Goal: Task Accomplishment & Management: Use online tool/utility

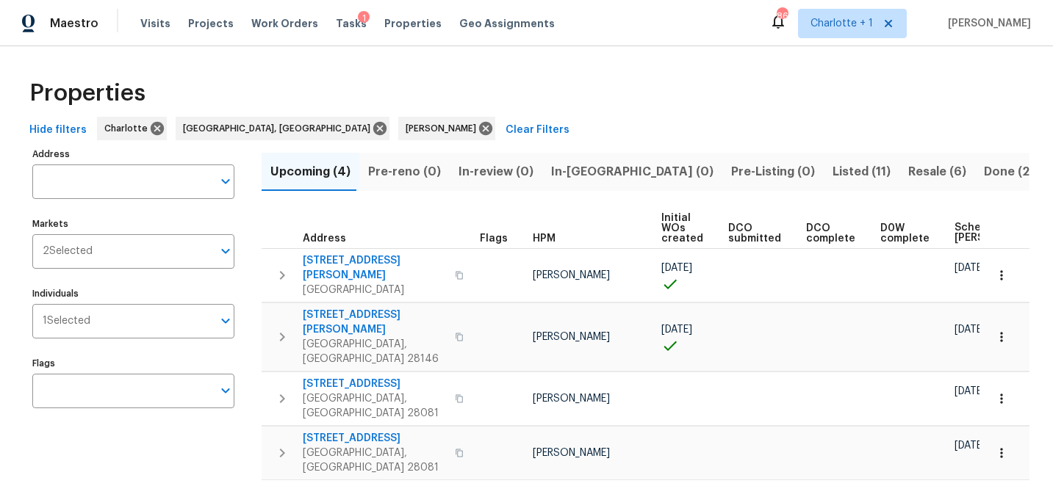
scroll to position [0, 184]
click at [336, 21] on span "Tasks" at bounding box center [351, 23] width 31 height 10
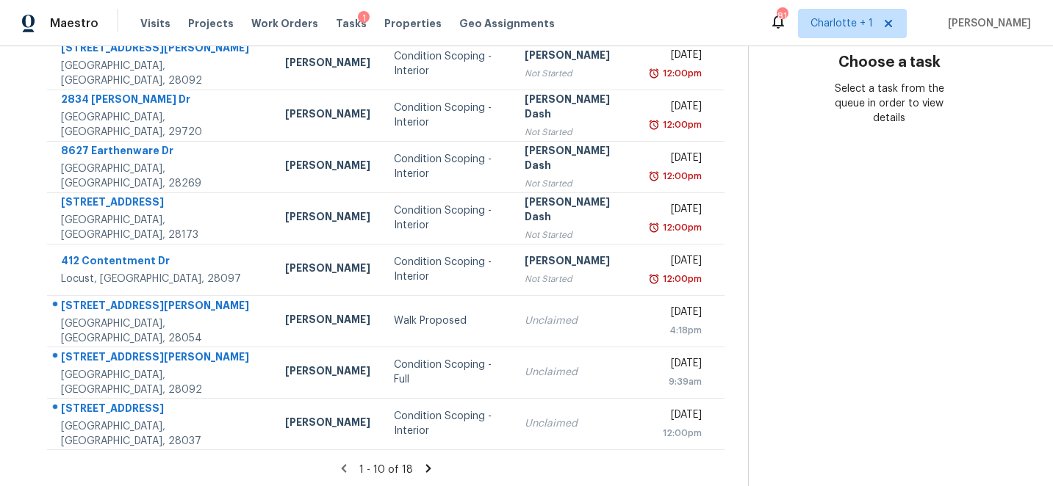
scroll to position [278, 0]
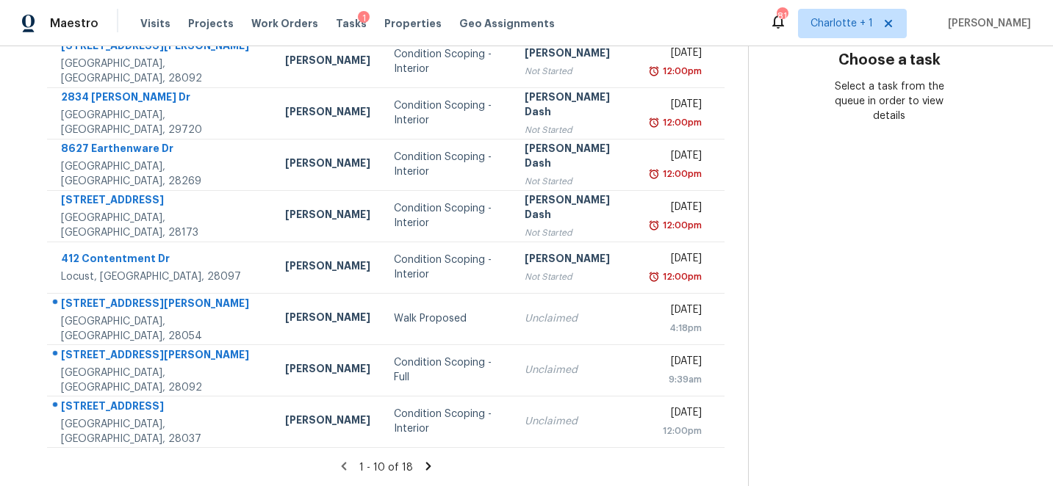
click at [425, 464] on icon at bounding box center [427, 466] width 5 height 8
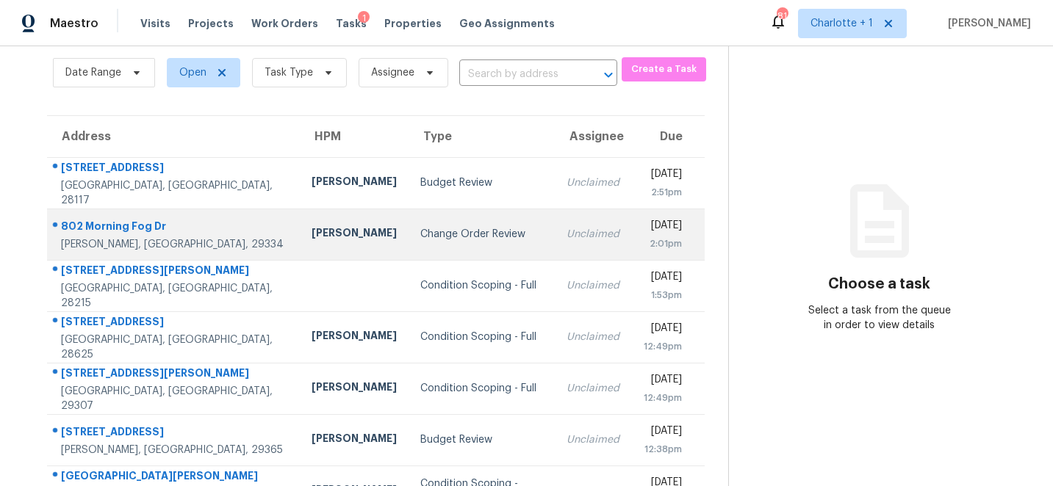
scroll to position [0, 0]
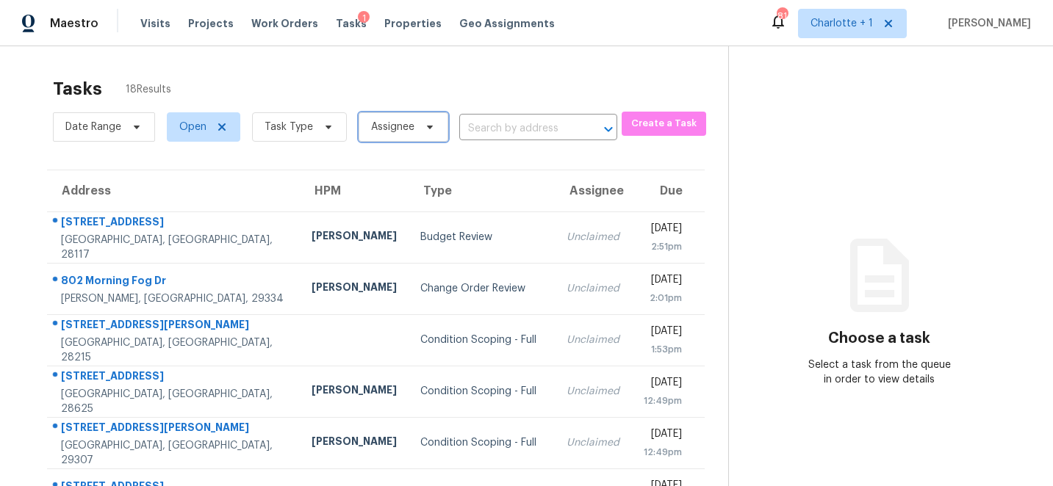
click at [403, 125] on span "Assignee" at bounding box center [392, 127] width 43 height 15
click at [441, 71] on div "Tasks 18 Results" at bounding box center [390, 89] width 675 height 38
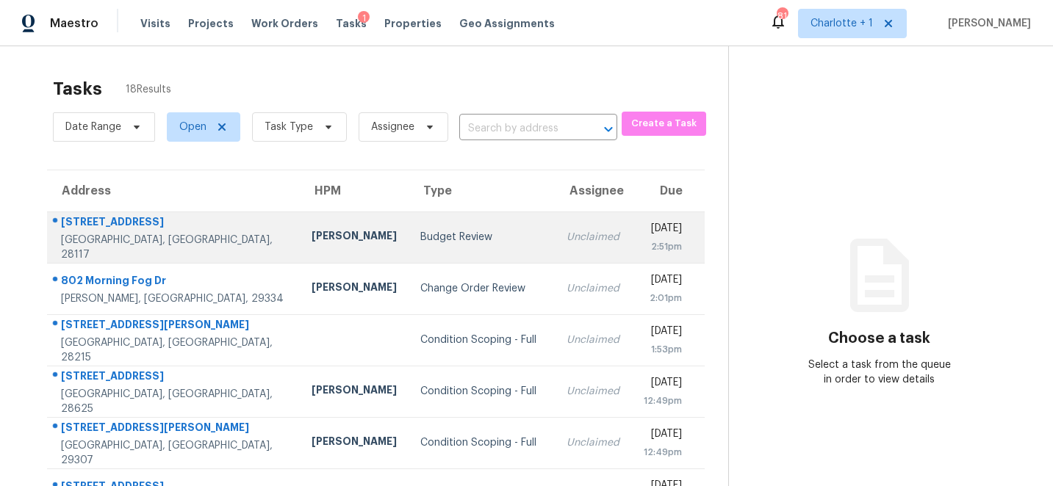
click at [100, 227] on div "[STREET_ADDRESS]" at bounding box center [174, 223] width 227 height 18
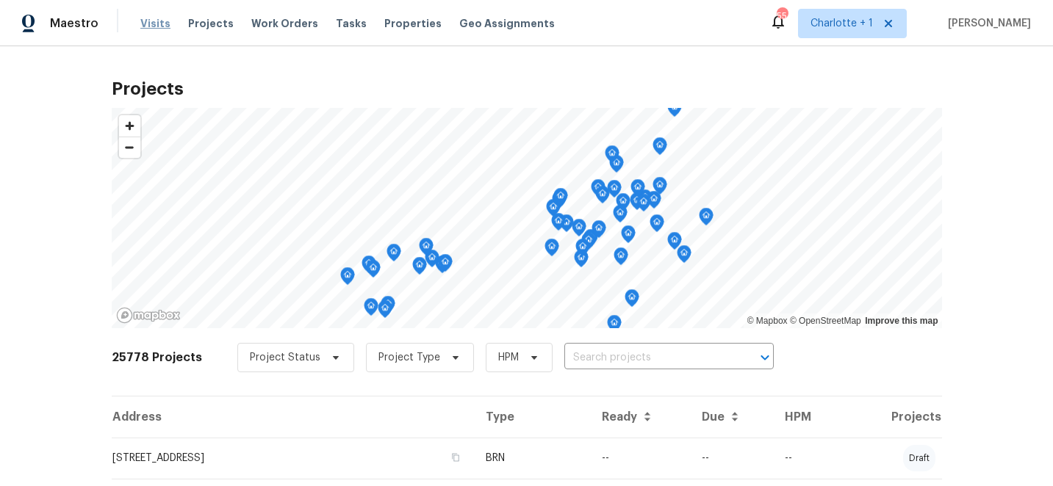
click at [146, 25] on span "Visits" at bounding box center [155, 23] width 30 height 15
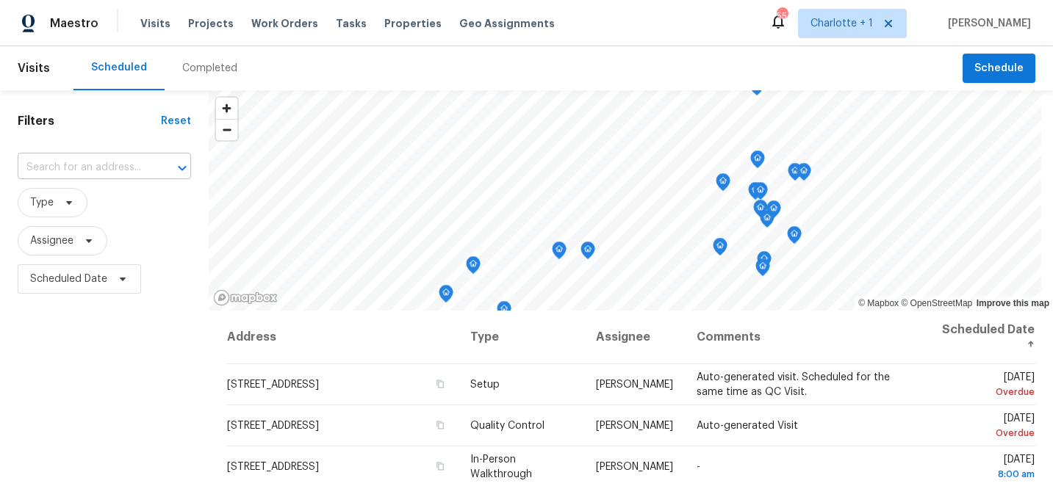
click at [112, 171] on input "text" at bounding box center [84, 167] width 132 height 23
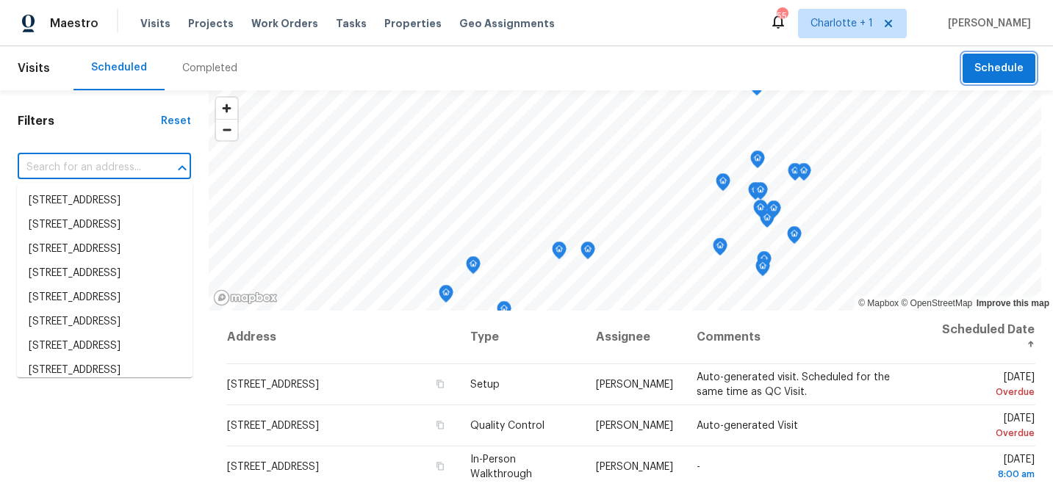
click at [992, 69] on span "Schedule" at bounding box center [998, 68] width 49 height 18
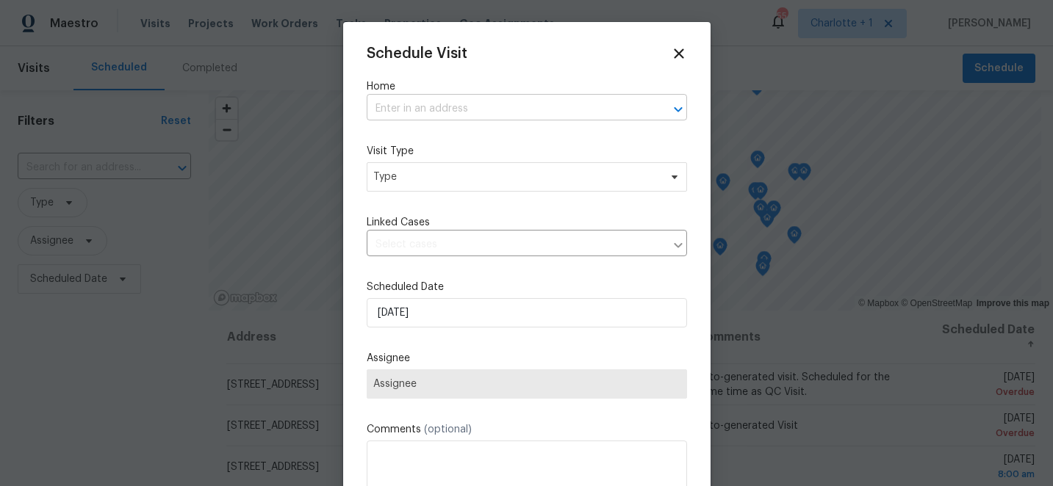
click at [419, 109] on input "text" at bounding box center [506, 109] width 279 height 23
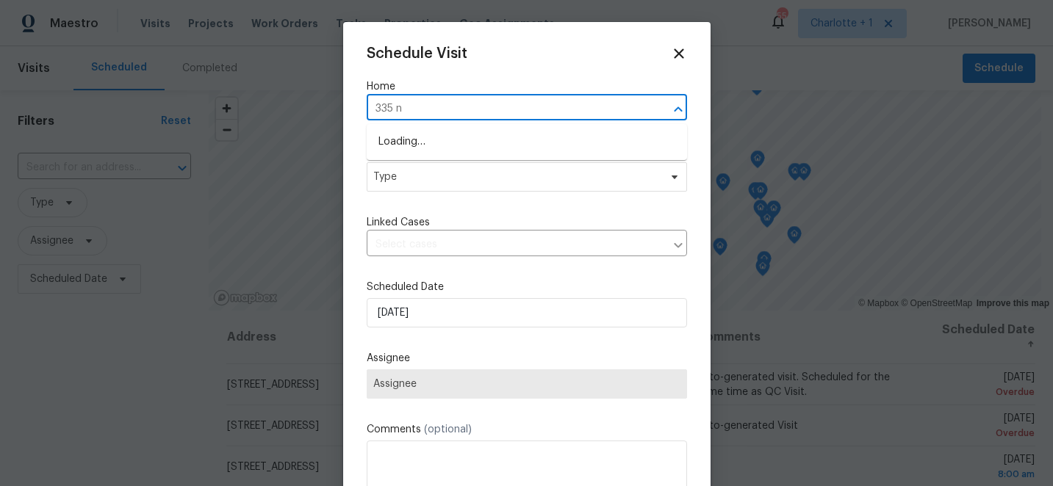
type input "335 ne"
click at [431, 141] on li "335 Neel Rd, Salisbury, NC 28147" at bounding box center [527, 142] width 320 height 24
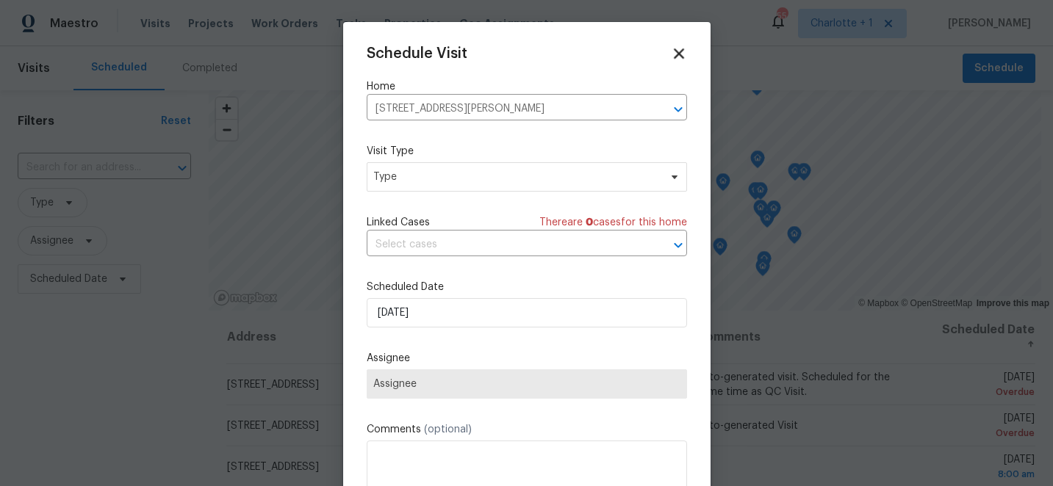
click at [679, 59] on icon at bounding box center [678, 53] width 17 height 17
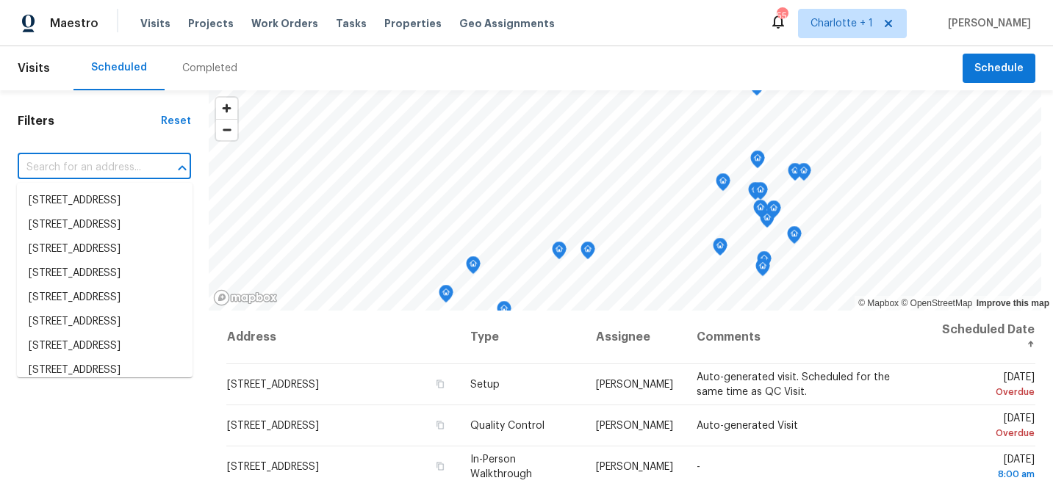
click at [116, 175] on input "text" at bounding box center [84, 167] width 132 height 23
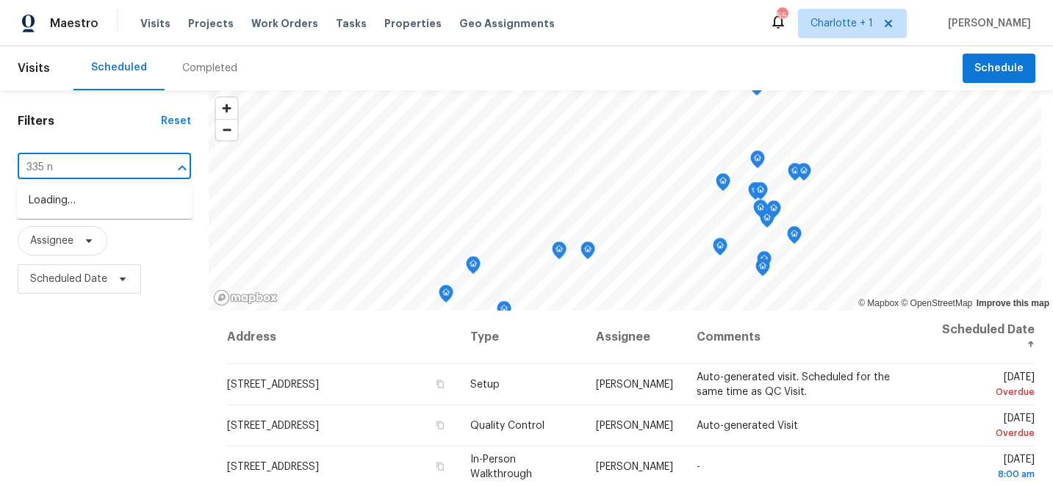
type input "335 ne"
click at [126, 211] on li "335 Neel Rd, Salisbury, NC 28147" at bounding box center [105, 209] width 176 height 40
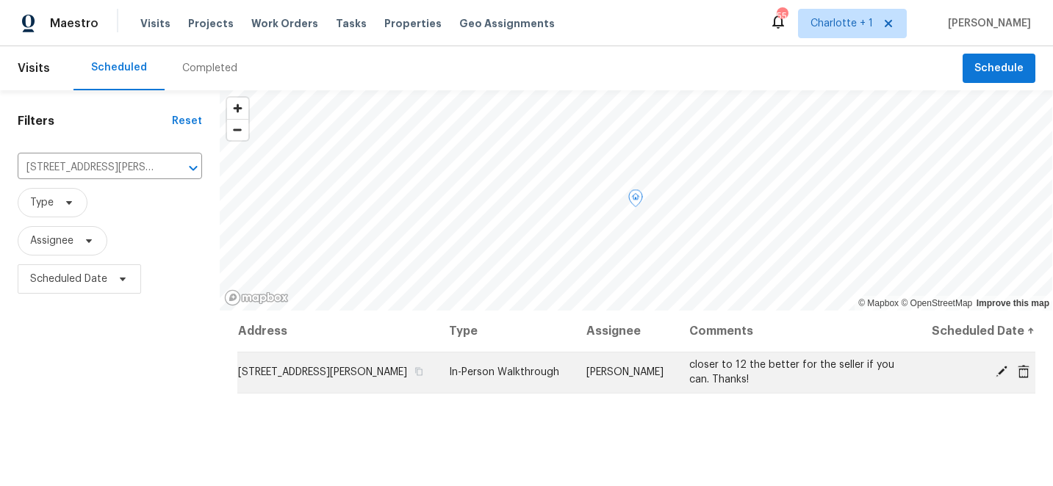
click at [1006, 370] on icon at bounding box center [1001, 371] width 13 height 13
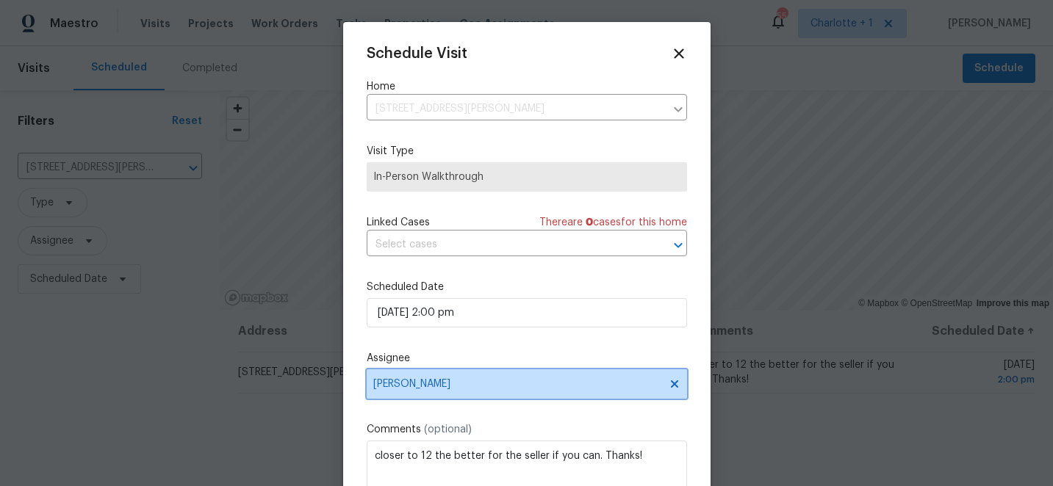
click at [436, 392] on span "[PERSON_NAME]" at bounding box center [527, 383] width 320 height 29
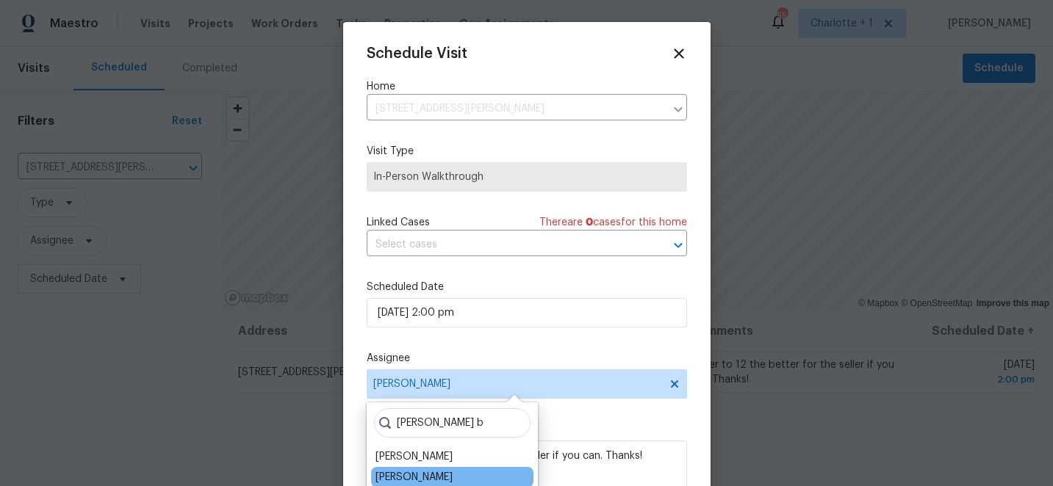
type input "dan b"
click at [429, 472] on div "[PERSON_NAME]" at bounding box center [413, 477] width 77 height 15
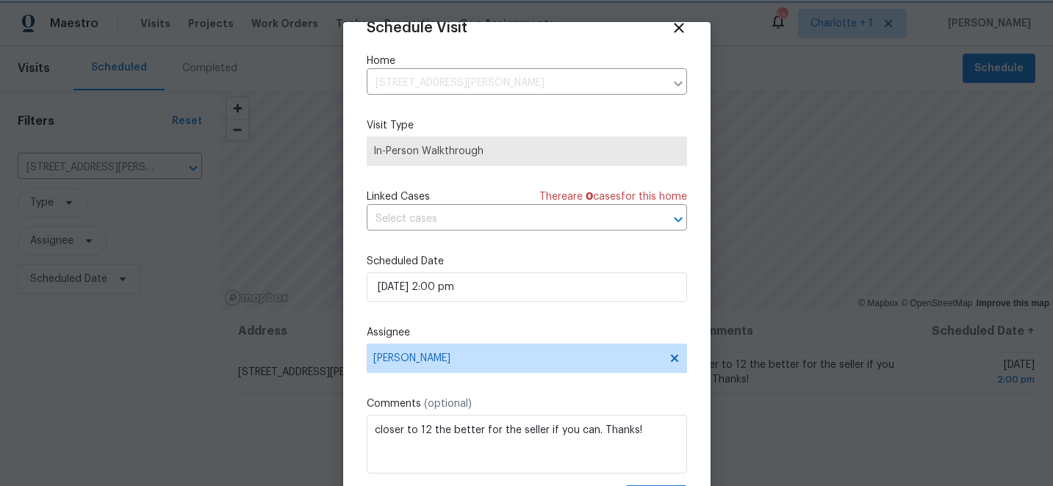
scroll to position [72, 0]
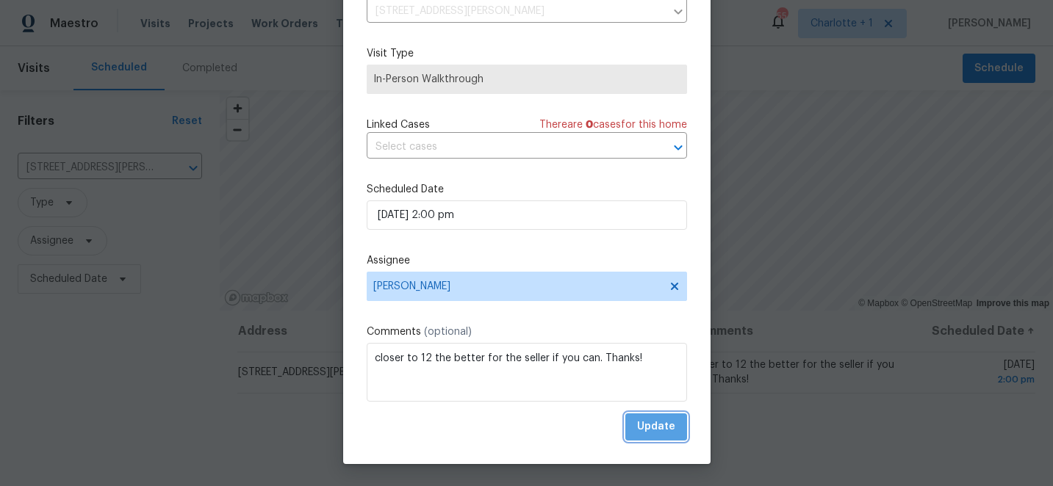
click at [657, 433] on span "Update" at bounding box center [656, 427] width 38 height 18
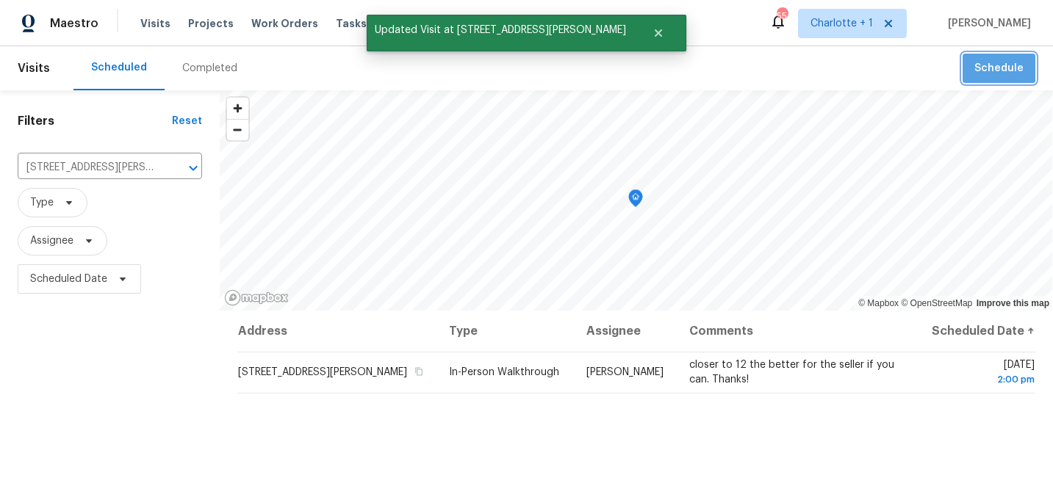
click at [998, 62] on span "Schedule" at bounding box center [998, 68] width 49 height 18
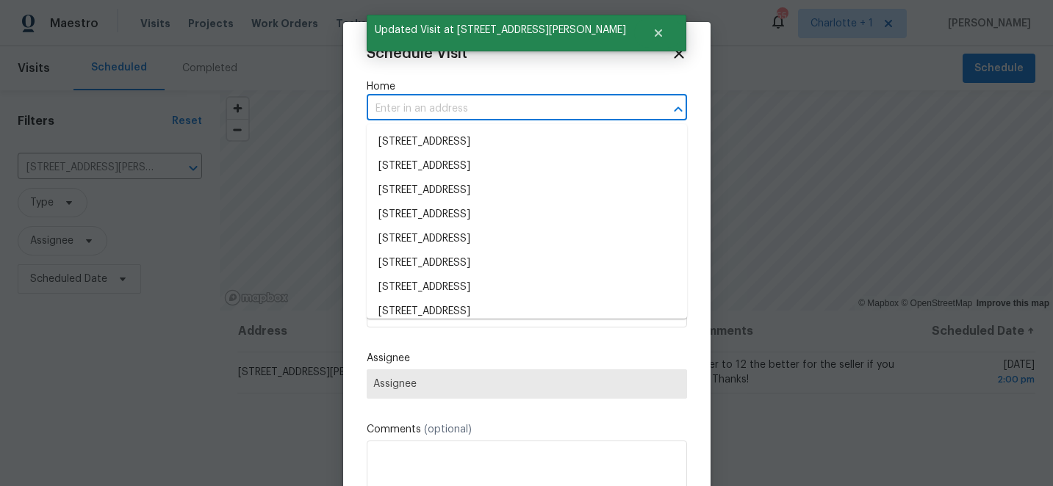
click at [461, 105] on input "text" at bounding box center [506, 109] width 279 height 23
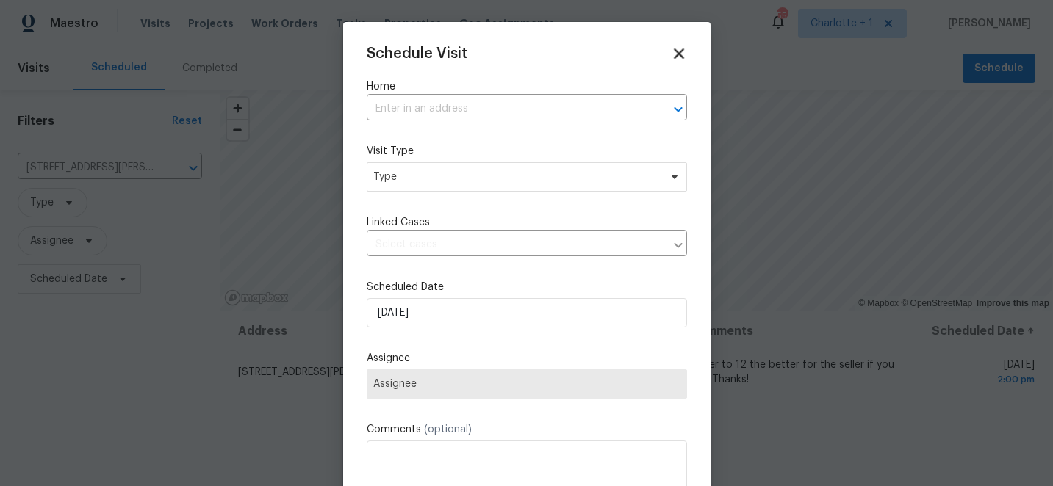
click at [680, 59] on icon at bounding box center [678, 53] width 17 height 17
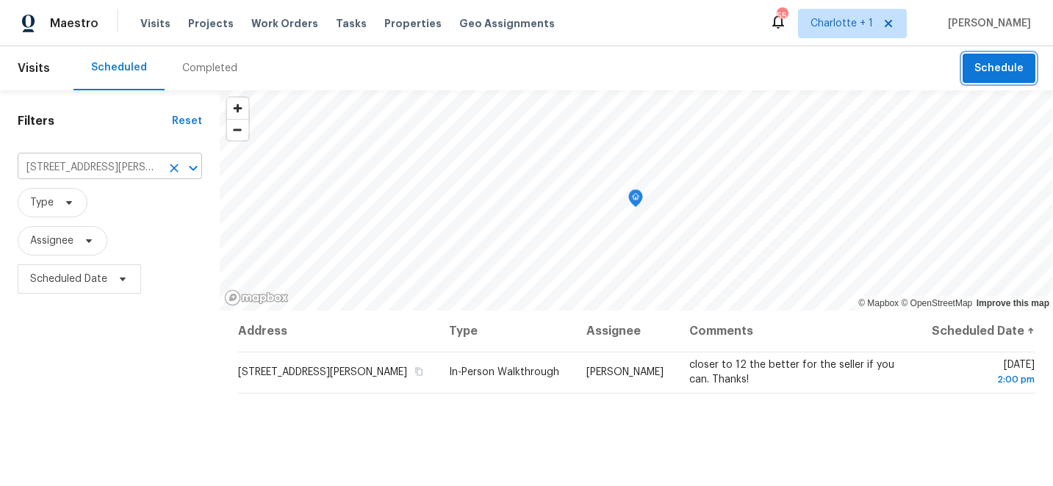
click at [177, 170] on icon "Clear" at bounding box center [174, 168] width 15 height 15
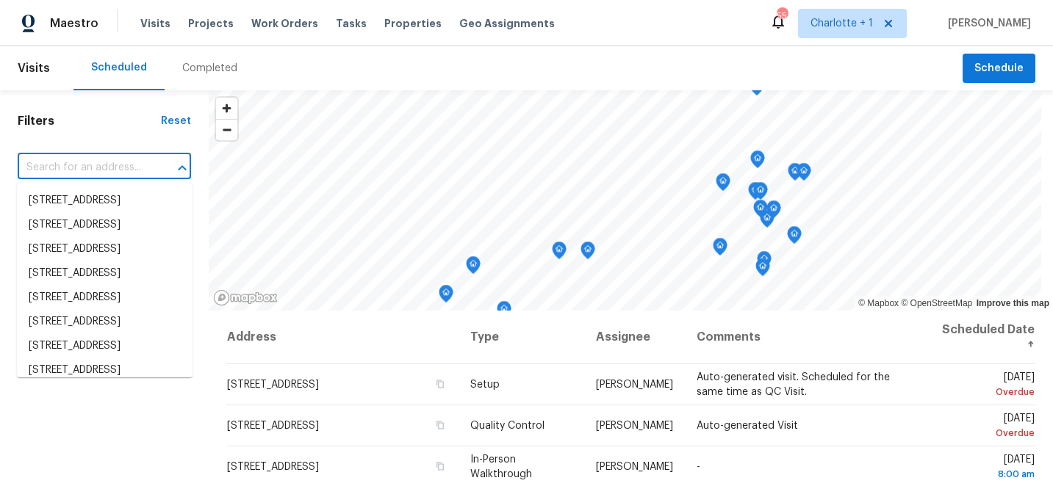
click at [86, 163] on input "text" at bounding box center [84, 167] width 132 height 23
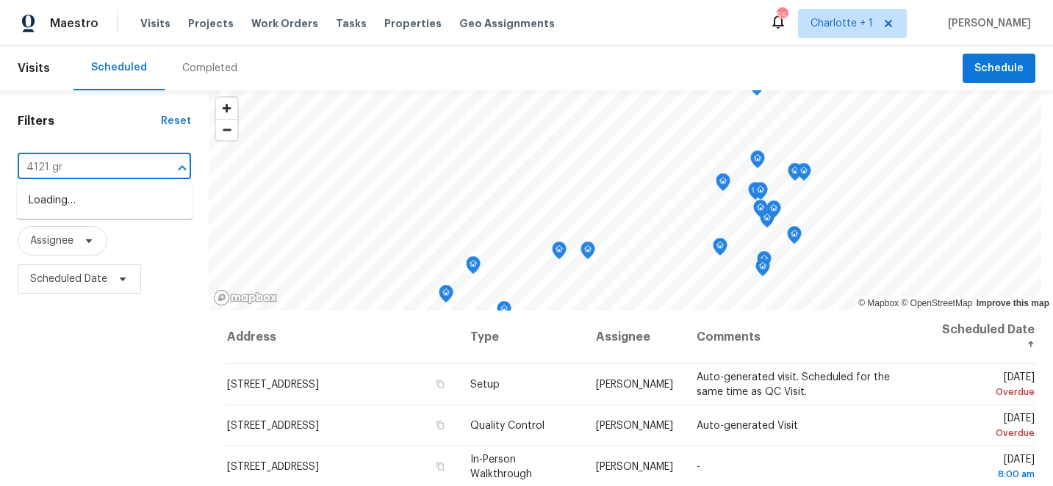
type input "4121 gra"
click at [80, 203] on li "4121 Granite St, Midland, NC 28107" at bounding box center [105, 201] width 176 height 24
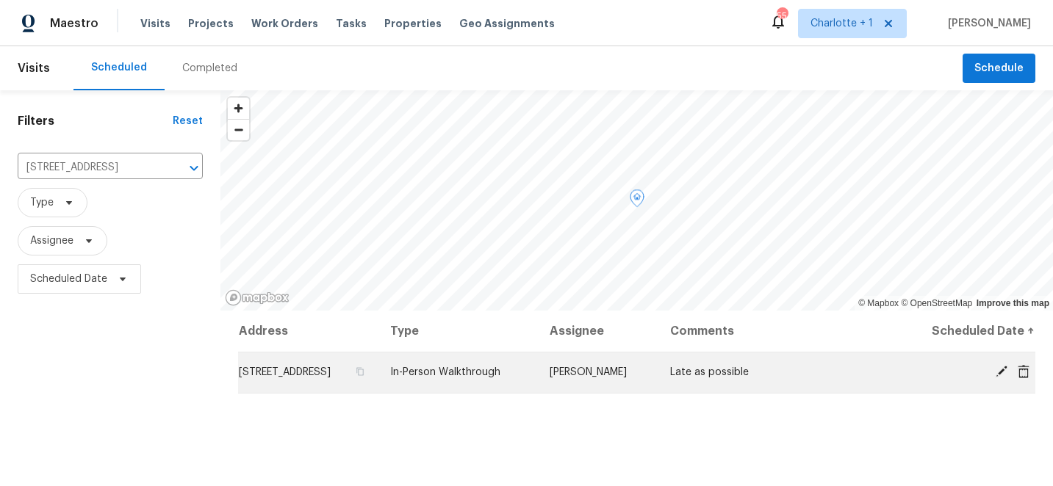
click at [1000, 370] on icon at bounding box center [1001, 372] width 12 height 12
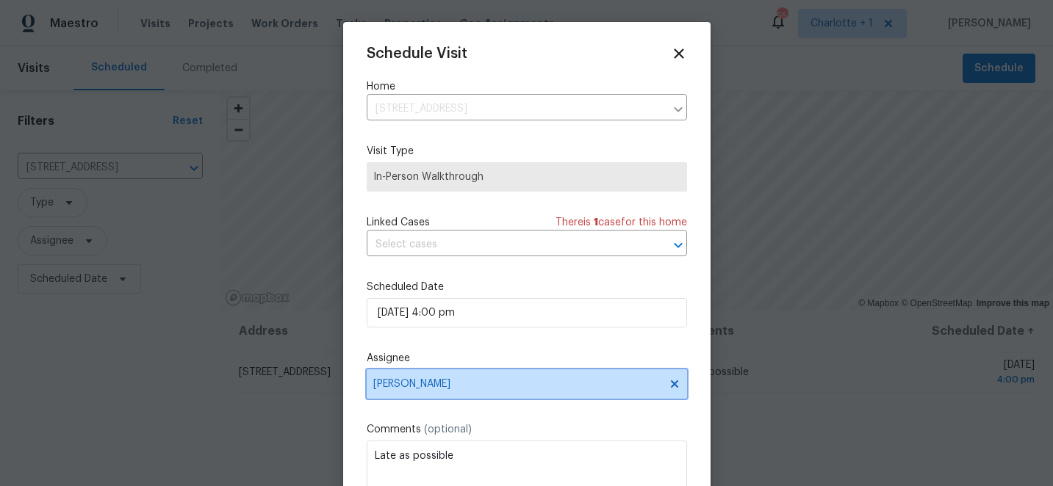
click at [425, 384] on span "[PERSON_NAME]" at bounding box center [517, 384] width 288 height 12
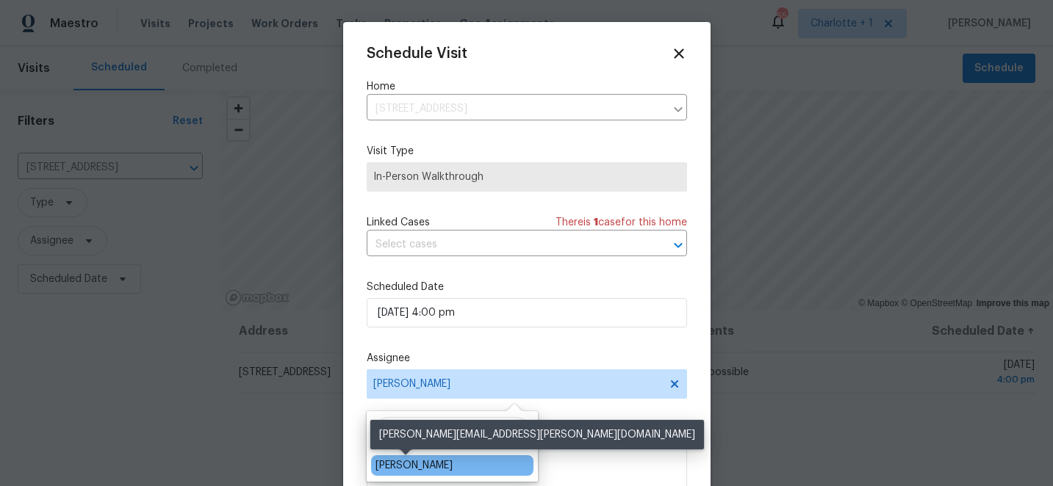
type input "ryan cr"
click at [419, 465] on div "Ryan Craven" at bounding box center [413, 465] width 77 height 15
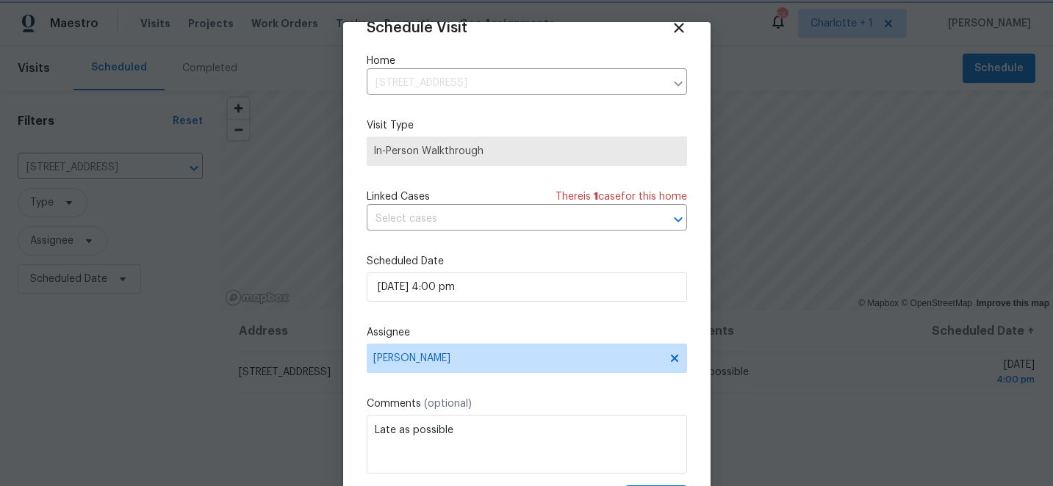
scroll to position [72, 0]
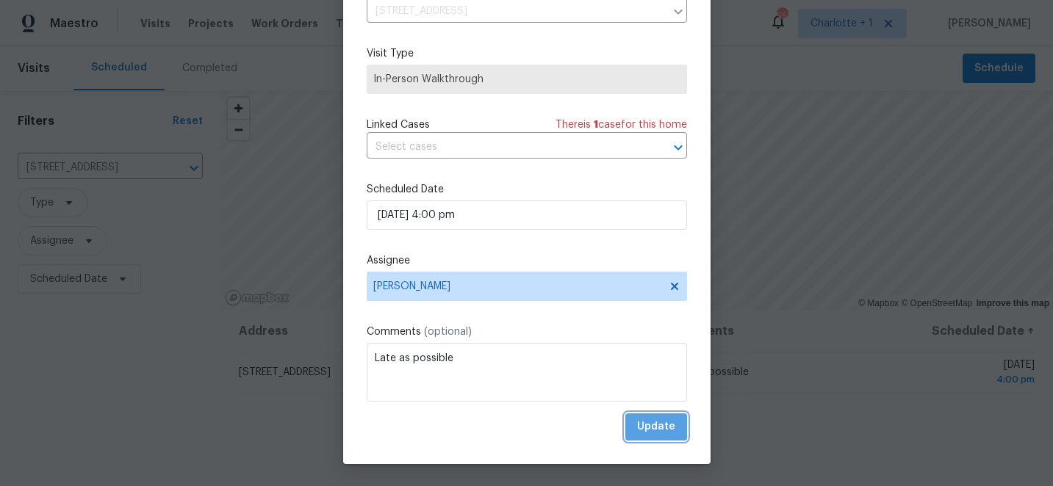
click at [665, 431] on span "Update" at bounding box center [656, 427] width 38 height 18
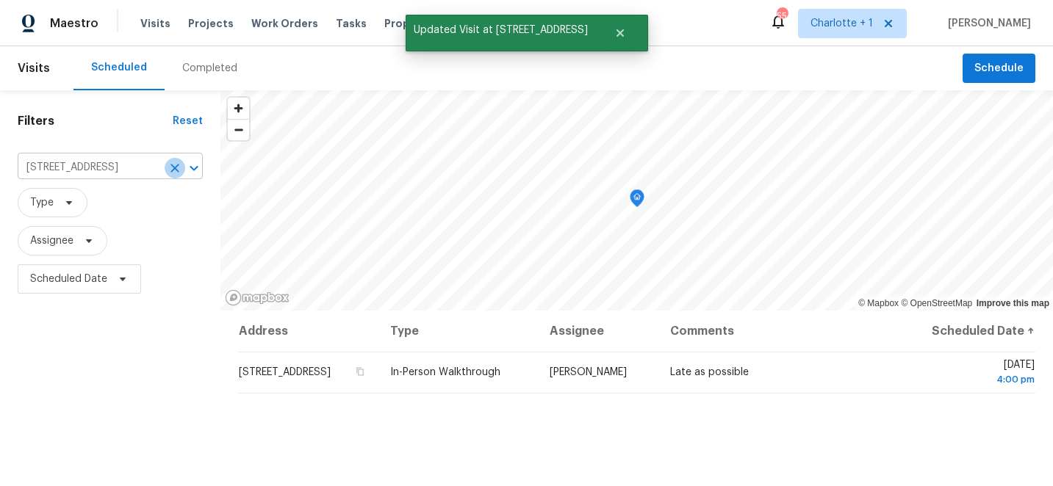
click at [178, 167] on icon "Clear" at bounding box center [174, 168] width 15 height 15
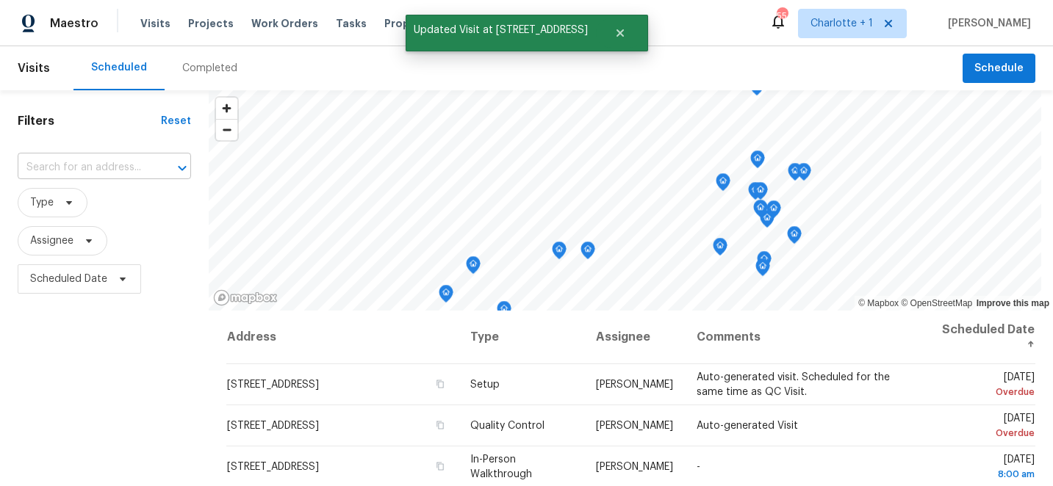
click at [58, 167] on input "text" at bounding box center [84, 167] width 132 height 23
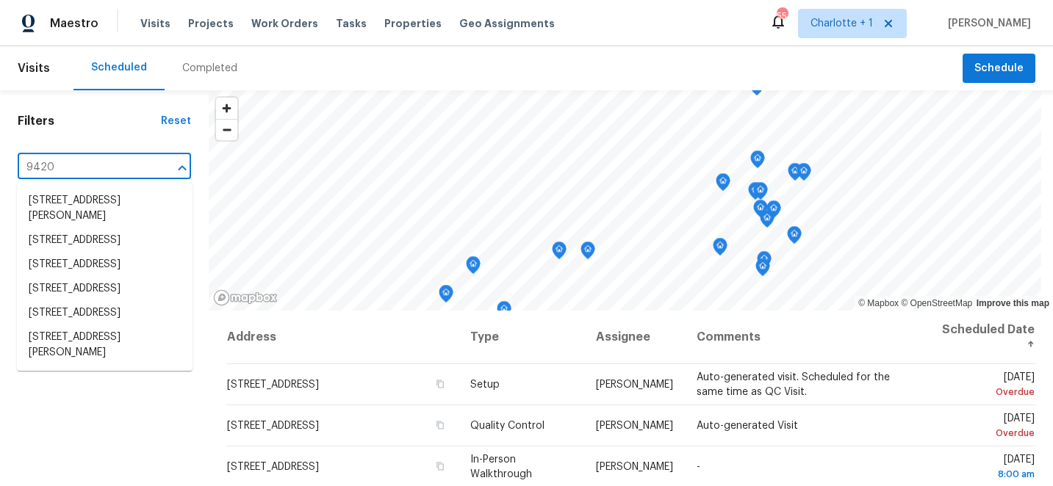
type input "9420 m"
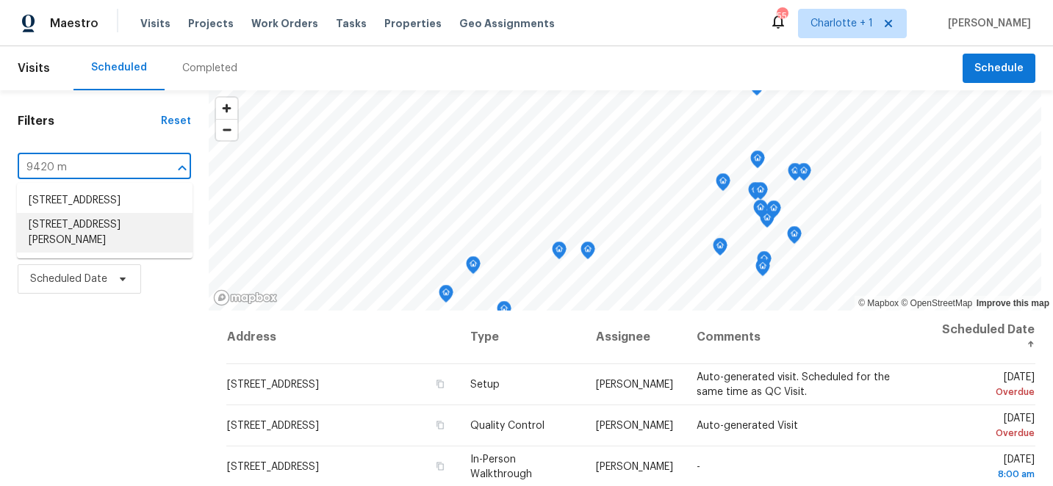
click at [73, 253] on li "9420 Misty Arbor Way, Charlotte, NC 28269" at bounding box center [105, 233] width 176 height 40
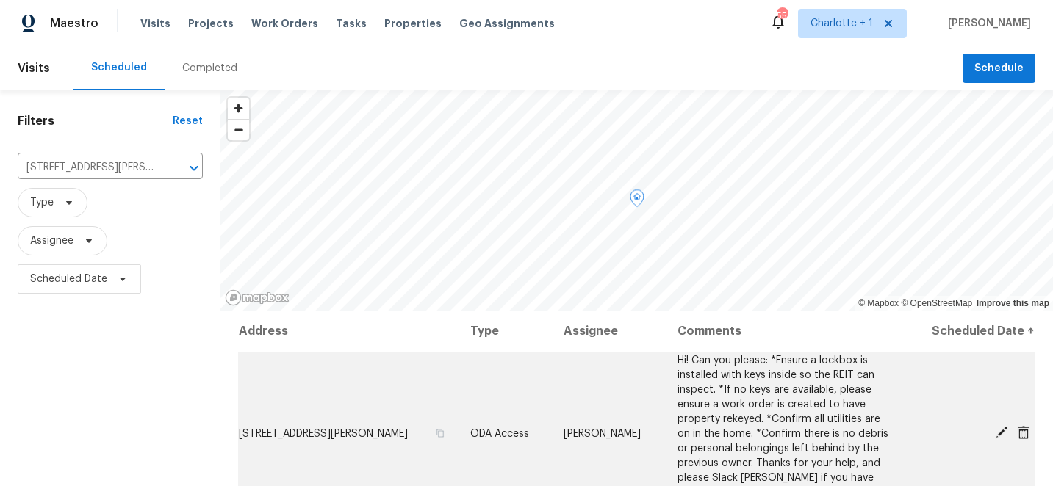
click at [995, 432] on icon at bounding box center [1001, 432] width 13 height 13
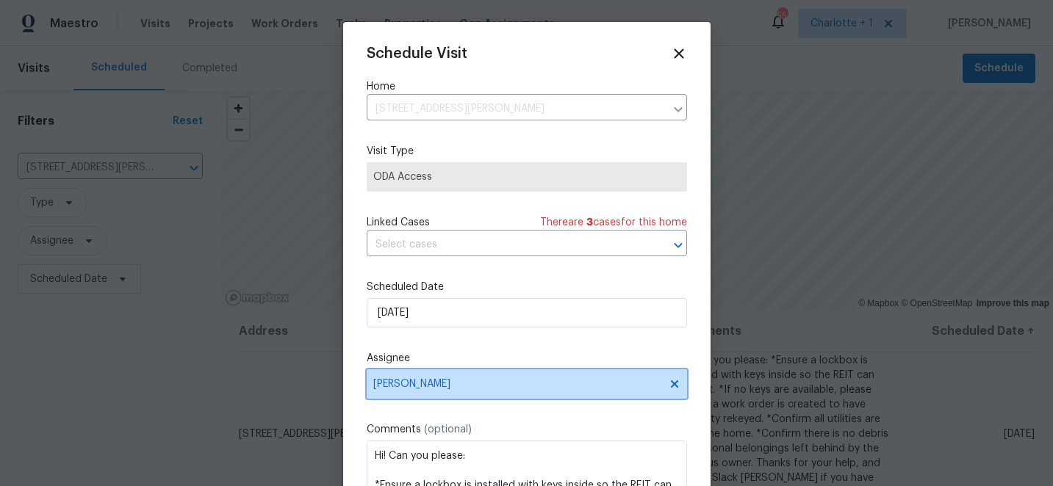
click at [483, 390] on span "[PERSON_NAME]" at bounding box center [517, 384] width 288 height 12
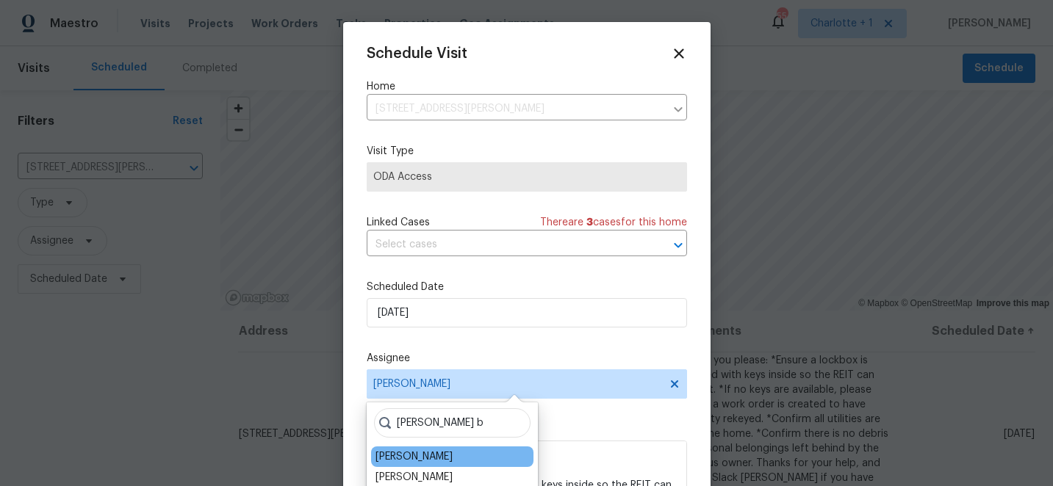
type input "dan b"
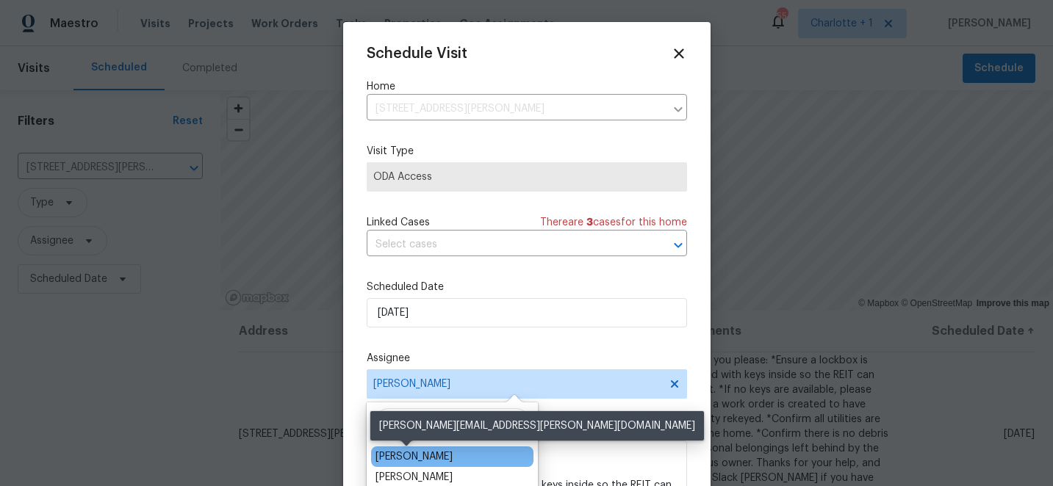
click at [414, 461] on div "[PERSON_NAME]" at bounding box center [413, 457] width 77 height 15
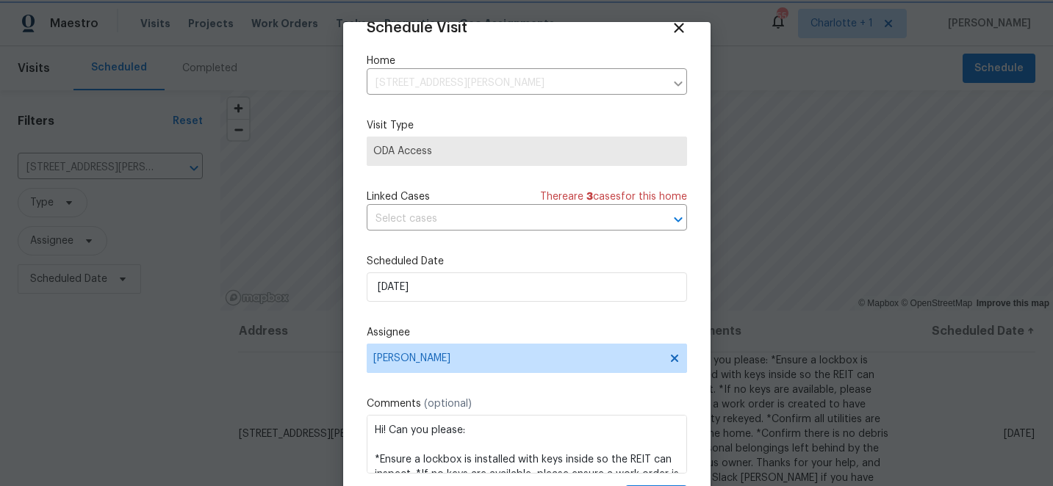
scroll to position [72, 0]
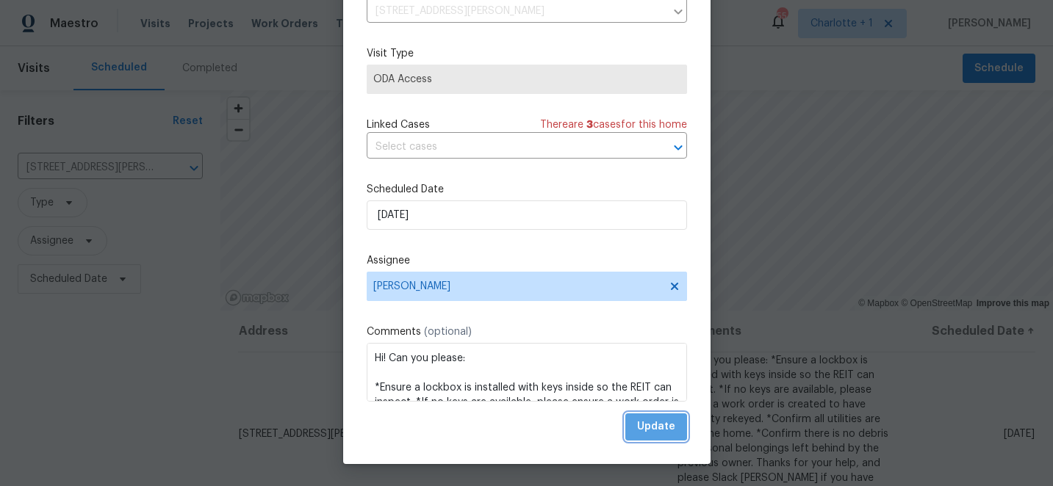
click at [660, 432] on span "Update" at bounding box center [656, 427] width 38 height 18
